Goal: Task Accomplishment & Management: Complete application form

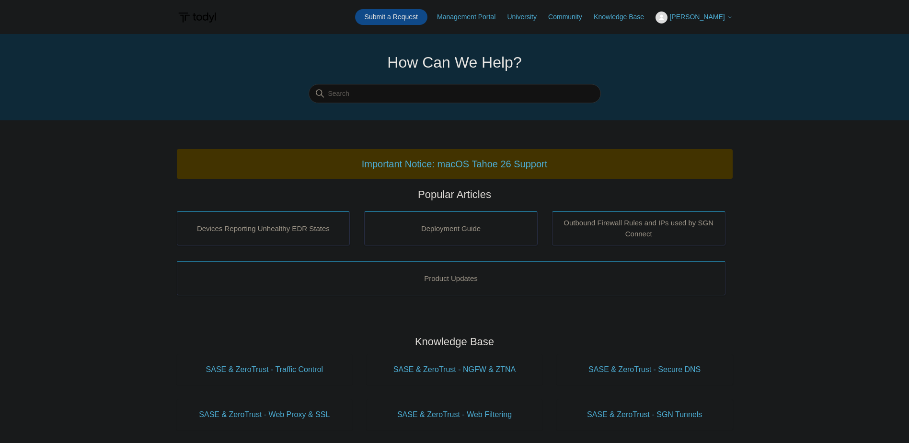
click at [409, 16] on link "Submit a Request" at bounding box center [391, 17] width 72 height 16
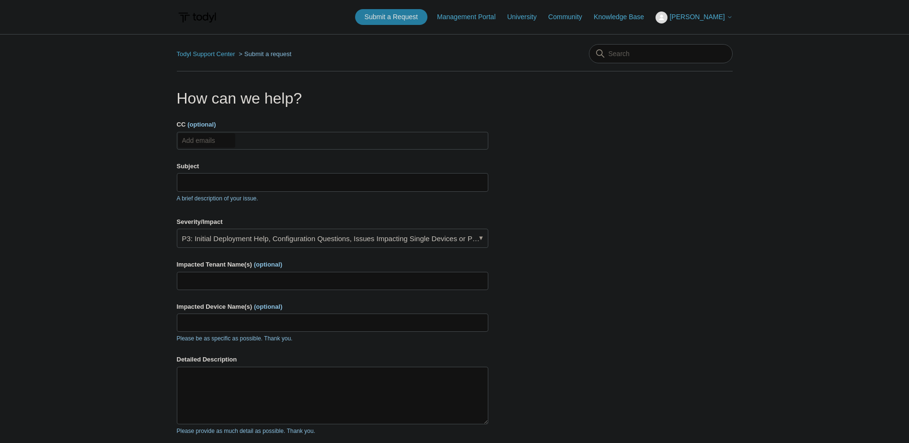
click at [208, 138] on input "CC (optional)" at bounding box center [206, 140] width 57 height 14
click at [268, 177] on input "Subject" at bounding box center [333, 182] width 312 height 18
click at [277, 176] on input "Subject" at bounding box center [333, 182] width 312 height 18
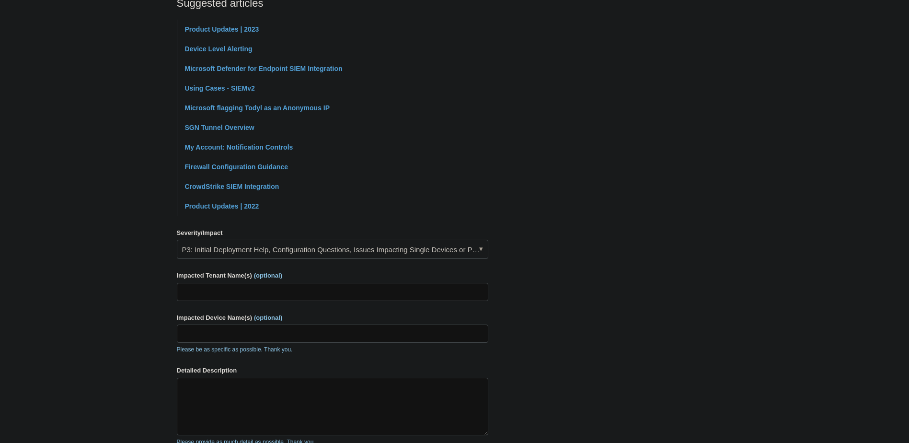
scroll to position [336, 0]
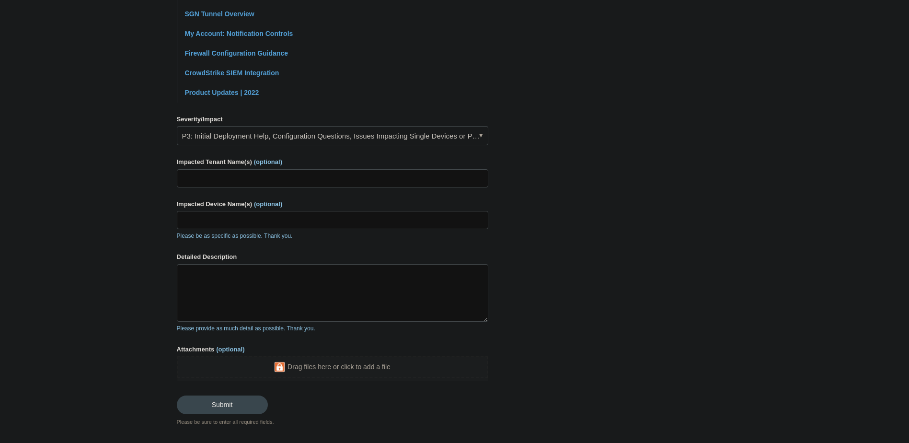
type input "Alert Tuning For User"
click at [215, 178] on input "Impacted Tenant Name(s) (optional)" at bounding box center [333, 178] width 312 height 18
click at [279, 185] on input "Impacted Tenant Name(s) (optional)" at bounding box center [333, 178] width 312 height 18
type input "Proven Optics"
click at [158, 197] on main "Todyl Support Center Submit a request How can we help? CC (optional) Add emails…" at bounding box center [454, 61] width 909 height 727
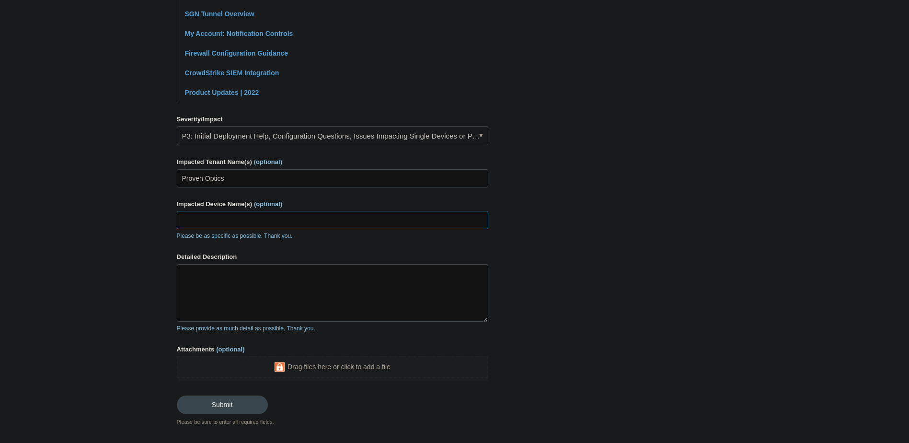
click at [209, 219] on input "Impacted Device Name(s) (optional)" at bounding box center [333, 220] width 312 height 18
type input "N/A"
click at [210, 288] on textarea "Detailed Description" at bounding box center [333, 293] width 312 height 58
click at [289, 278] on textarea "Received a case (" at bounding box center [333, 293] width 312 height 58
paste textarea "0227016310993117"
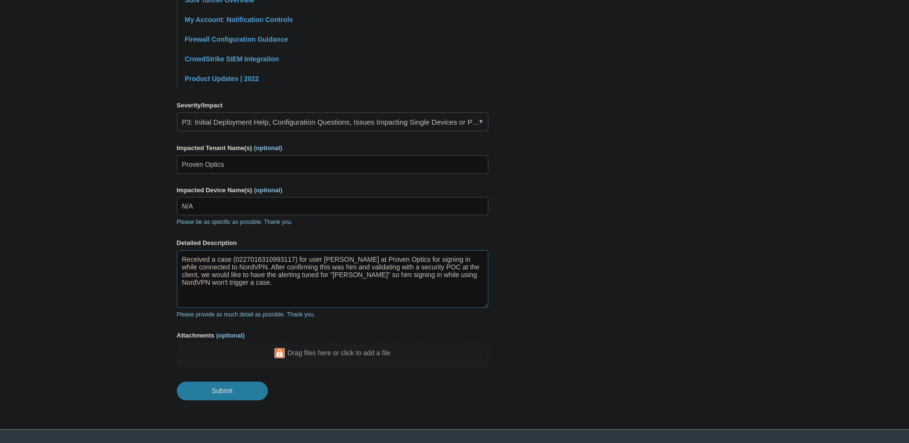
scroll to position [373, 0]
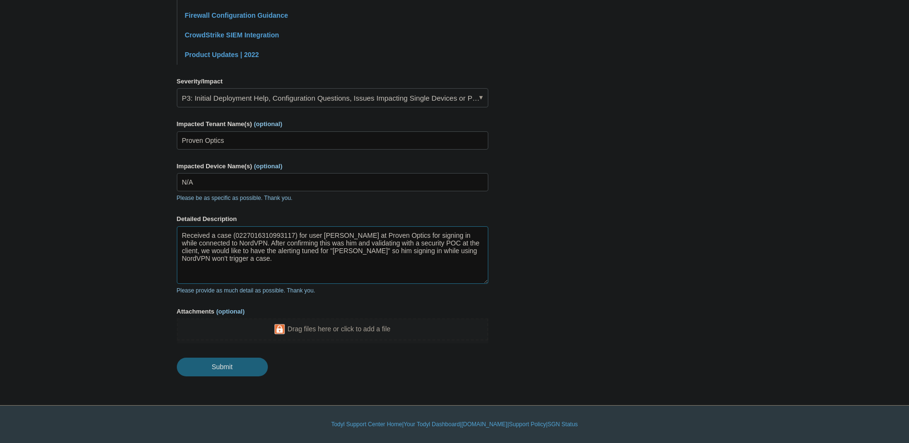
type textarea "Received a case (0227016310993117) for user [PERSON_NAME] at Proven Optics for …"
click at [226, 368] on input "Submit" at bounding box center [222, 367] width 91 height 19
